Goal: Navigation & Orientation: Find specific page/section

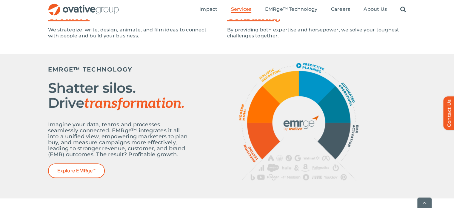
scroll to position [185, 0]
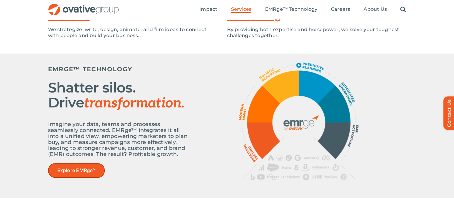
click at [81, 175] on link "Explore EMRge™" at bounding box center [76, 170] width 57 height 15
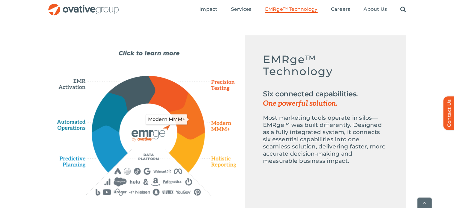
scroll to position [272, 0]
